Goal: Task Accomplishment & Management: Manage account settings

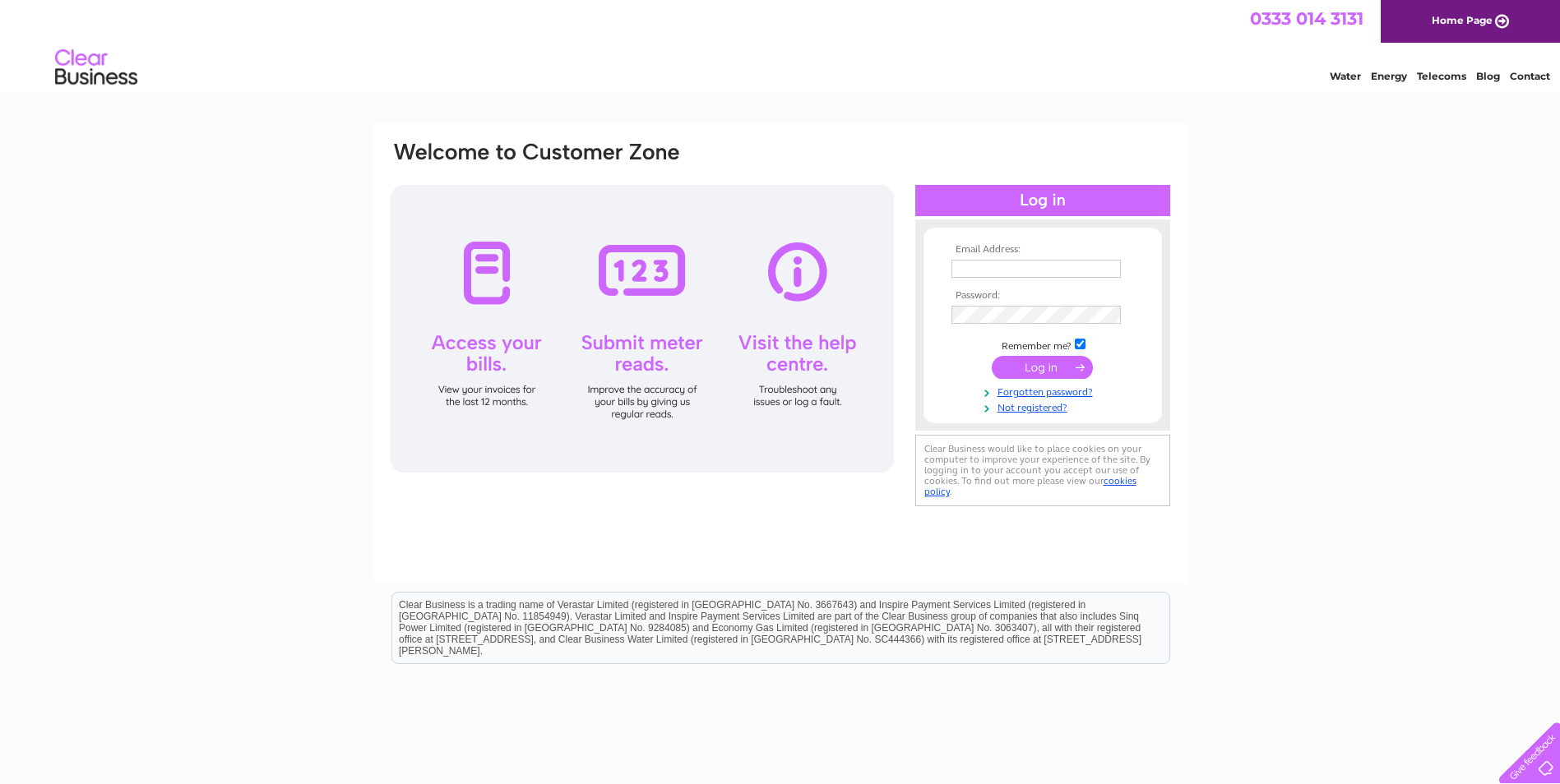
type input "[EMAIL_ADDRESS][DOMAIN_NAME]"
click at [1047, 368] on input "submit" at bounding box center [1042, 366] width 101 height 23
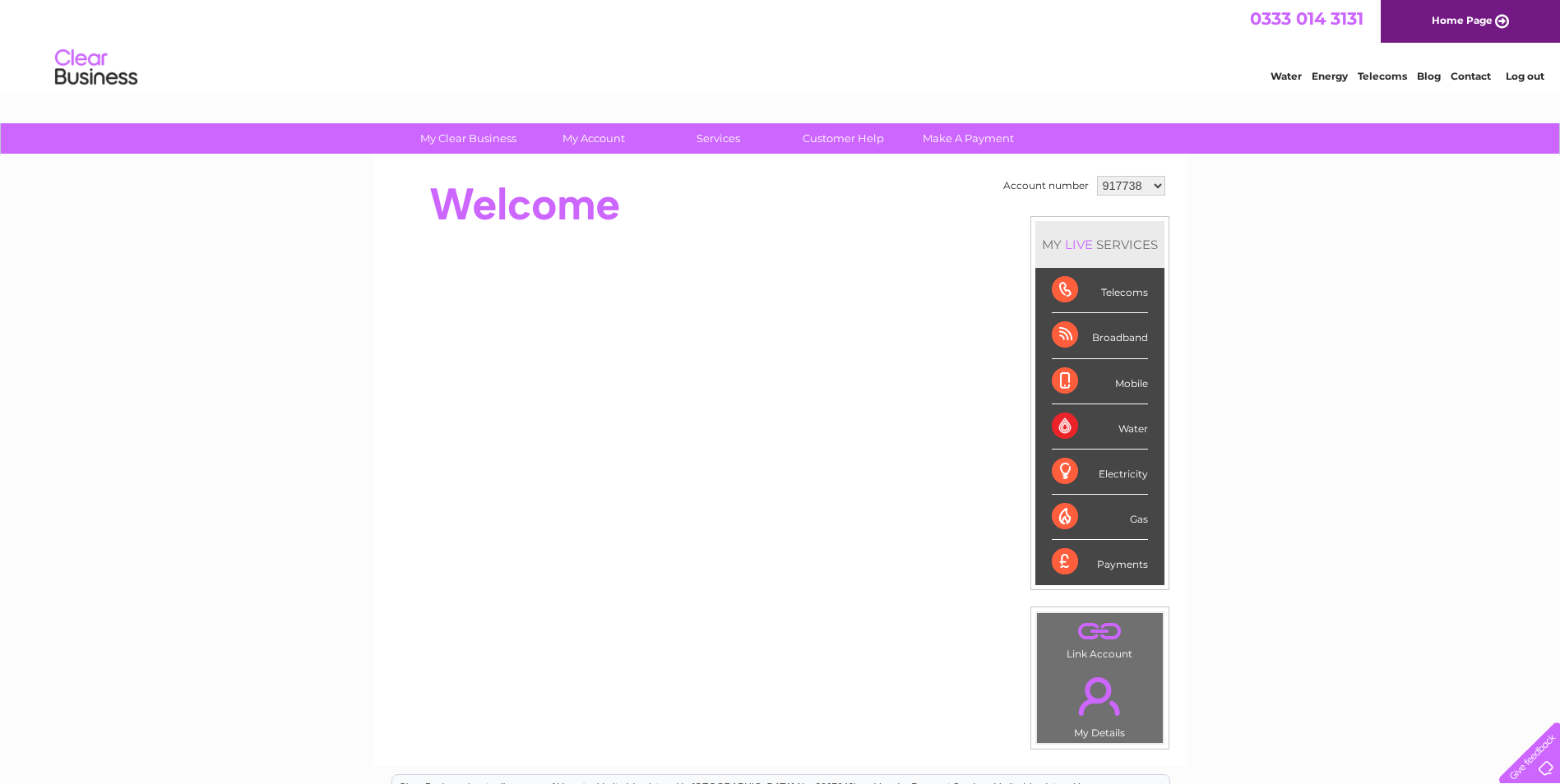
drag, startPoint x: 1157, startPoint y: 181, endPoint x: 1154, endPoint y: 192, distance: 11.4
click at [1156, 186] on select "917738 1144497" at bounding box center [1130, 186] width 68 height 20
select select "1144497"
click at [1097, 176] on select "917738 1144497" at bounding box center [1130, 186] width 68 height 20
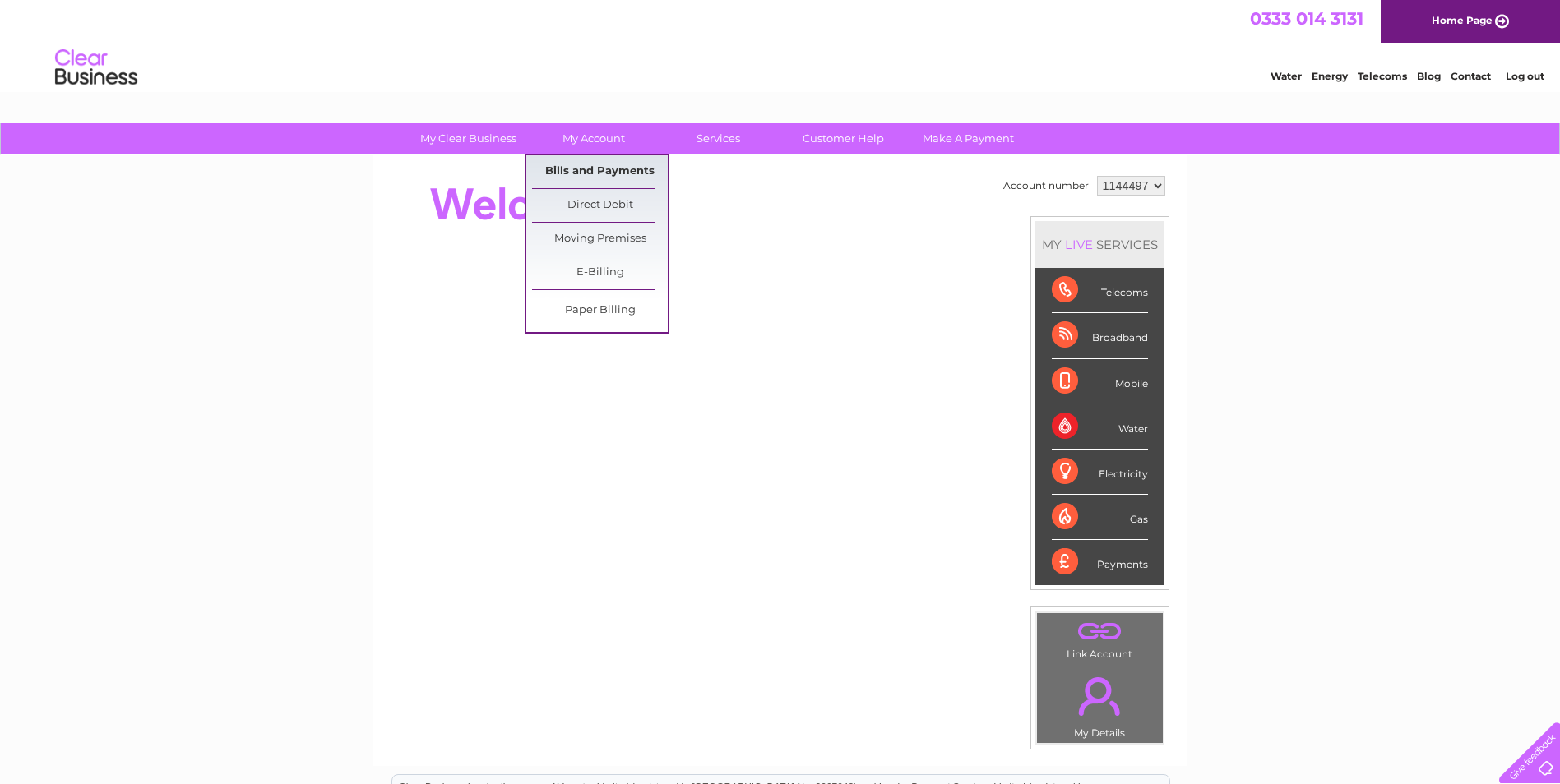
click at [582, 166] on link "Bills and Payments" at bounding box center [600, 171] width 136 height 32
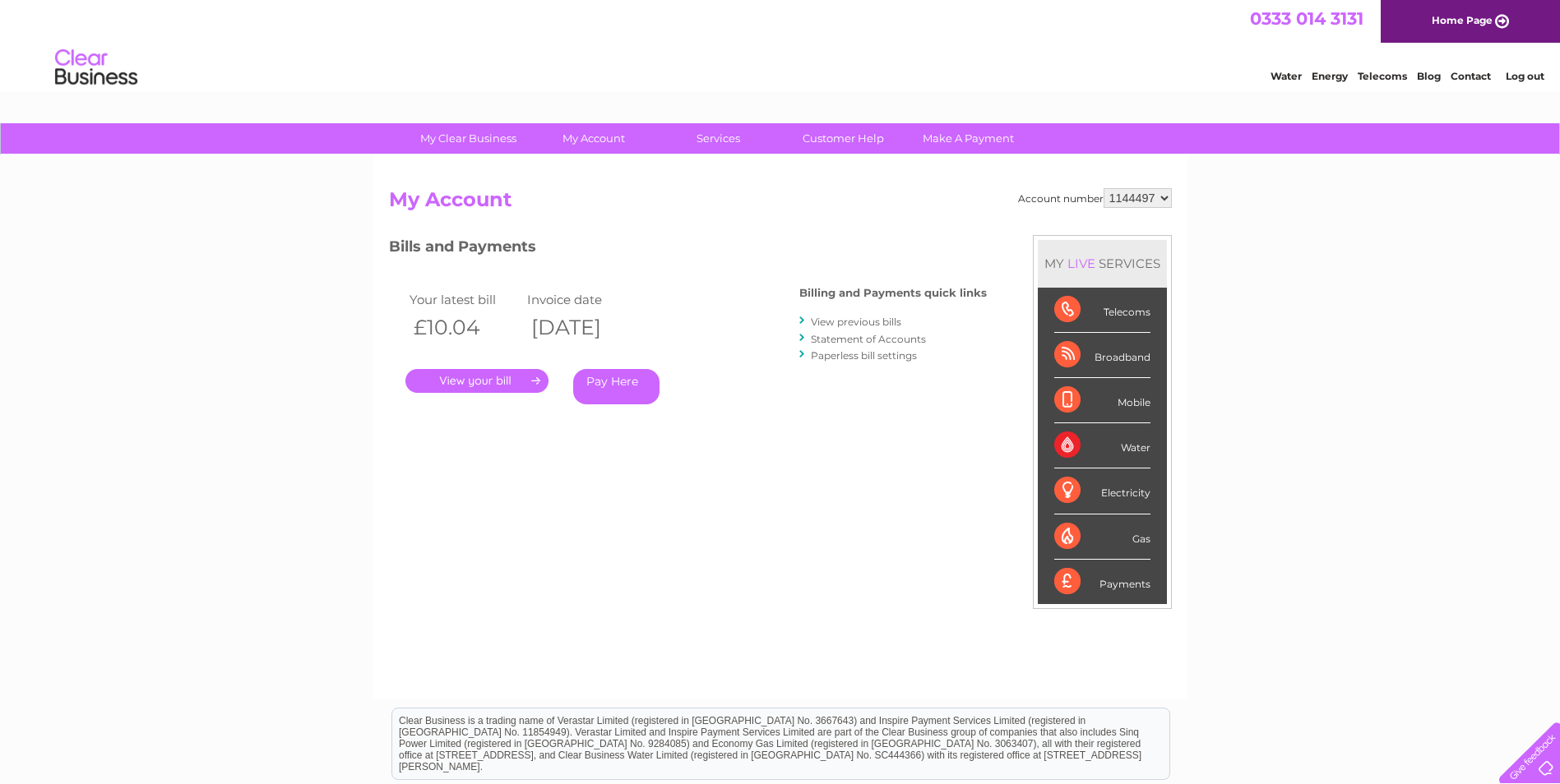
click at [859, 339] on link "Statement of Accounts" at bounding box center [868, 339] width 115 height 13
